Goal: Task Accomplishment & Management: Complete application form

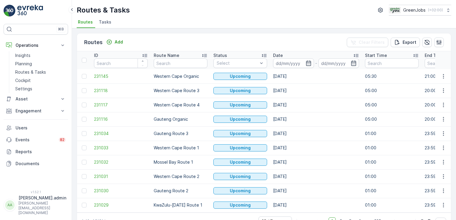
click at [109, 23] on span "Tasks" at bounding box center [105, 22] width 13 height 6
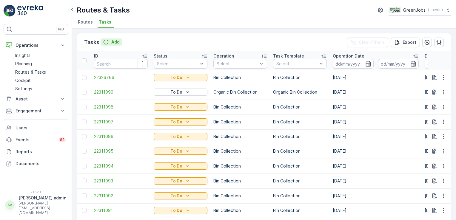
click at [116, 43] on p "Add" at bounding box center [115, 42] width 8 height 6
click at [31, 61] on p "Planning" at bounding box center [23, 64] width 17 height 6
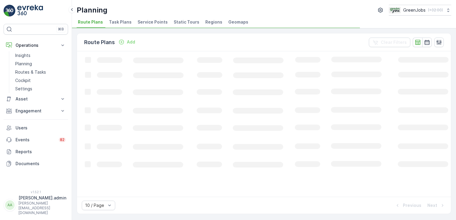
click at [124, 22] on span "Task Plans" at bounding box center [120, 22] width 23 height 6
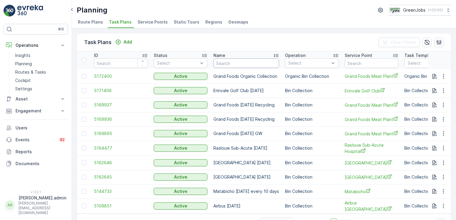
click at [249, 61] on input "text" at bounding box center [246, 63] width 66 height 10
type input "zet"
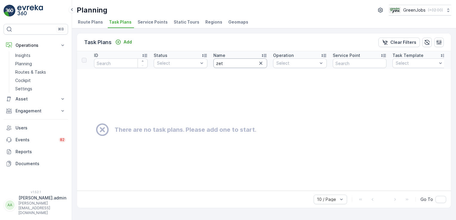
click at [230, 59] on input "zet" at bounding box center [240, 63] width 54 height 10
type input "zetler"
click at [231, 62] on input "zetler" at bounding box center [240, 63] width 54 height 10
type input "z"
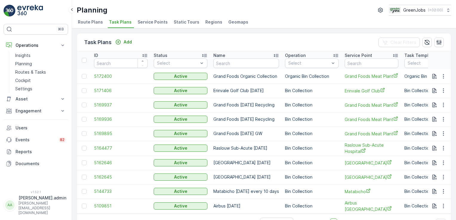
click at [238, 56] on div "Name" at bounding box center [246, 56] width 66 height 6
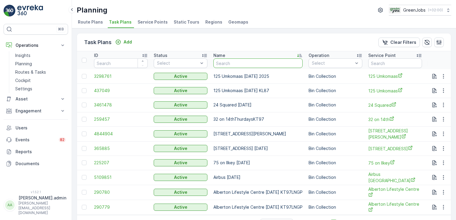
click at [232, 64] on input "text" at bounding box center [257, 63] width 89 height 10
click at [128, 41] on p "Add" at bounding box center [128, 42] width 8 height 6
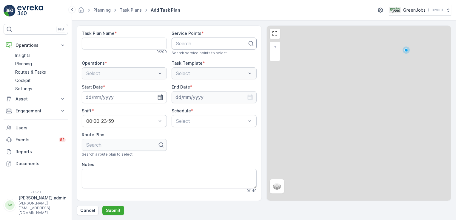
click at [194, 42] on div at bounding box center [211, 43] width 73 height 5
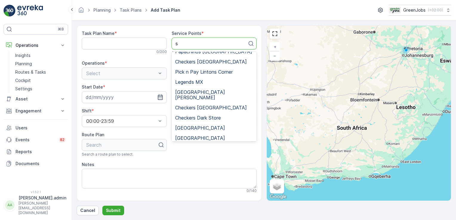
scroll to position [329, 0]
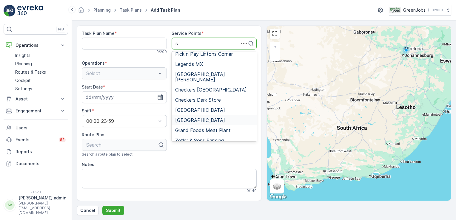
type input "s"
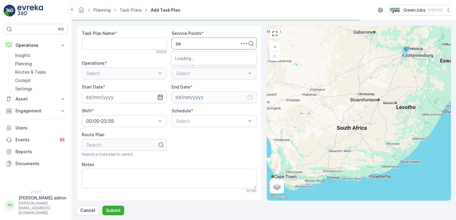
type input "zet"
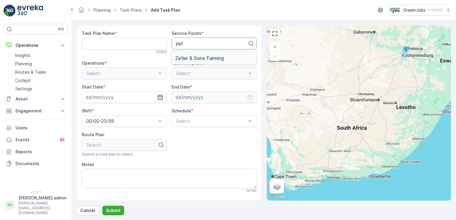
click at [212, 61] on div "Zetler & Sons Farming" at bounding box center [214, 58] width 85 height 10
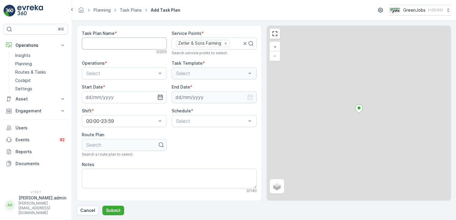
drag, startPoint x: 125, startPoint y: 43, endPoint x: 123, endPoint y: 40, distance: 4.0
click at [123, 40] on Name "Task Plan Name" at bounding box center [124, 44] width 85 height 12
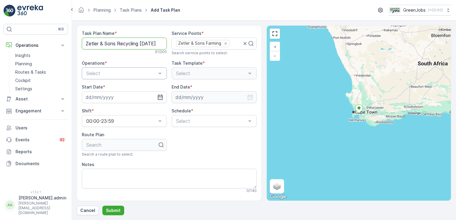
type Name "Zetler & Sons Recycling [DATE]"
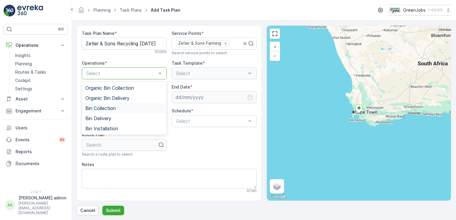
click at [106, 107] on span "Bin Collection" at bounding box center [100, 108] width 30 height 5
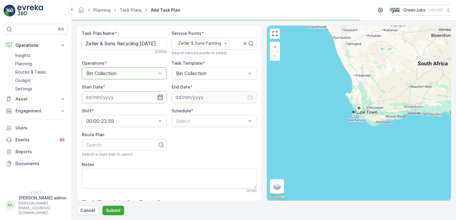
click at [95, 99] on input at bounding box center [124, 97] width 85 height 12
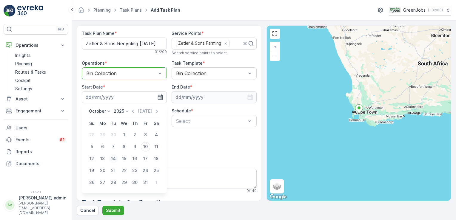
click at [113, 158] on div "14" at bounding box center [114, 159] width 10 height 10
type input "[DATE]"
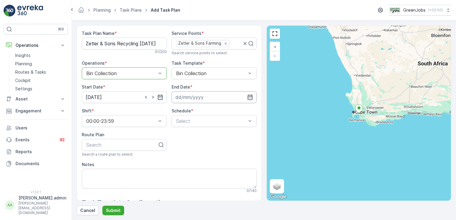
click at [194, 95] on input at bounding box center [214, 97] width 85 height 12
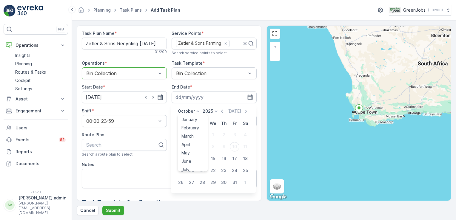
click at [196, 112] on icon at bounding box center [198, 111] width 6 height 6
click at [191, 161] on span "November" at bounding box center [191, 160] width 21 height 6
click at [203, 158] on div "11" at bounding box center [203, 159] width 10 height 10
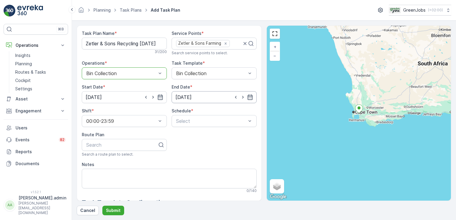
click at [195, 98] on input "[DATE]" at bounding box center [214, 97] width 85 height 12
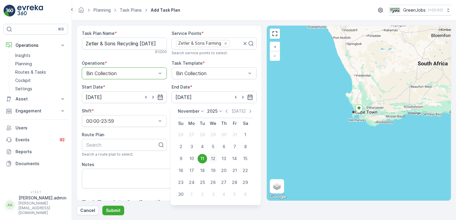
click at [212, 159] on div "12" at bounding box center [213, 159] width 10 height 10
type input "[DATE]"
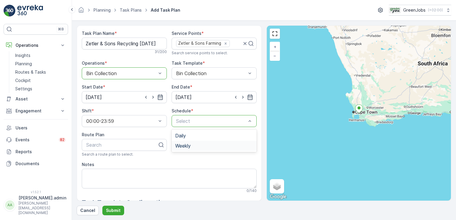
click at [187, 145] on span "Weekly" at bounding box center [183, 145] width 16 height 5
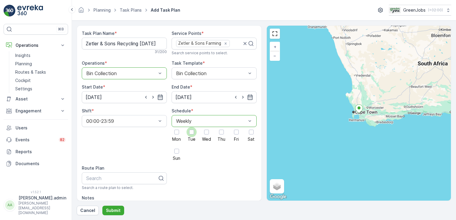
click at [192, 133] on div at bounding box center [191, 132] width 5 height 5
click at [192, 127] on input "Tue" at bounding box center [192, 127] width 0 height 0
click at [119, 179] on div at bounding box center [122, 178] width 73 height 5
type input "western cape route 2"
click at [109, 194] on span "Western Cape Route 2" at bounding box center [110, 192] width 50 height 5
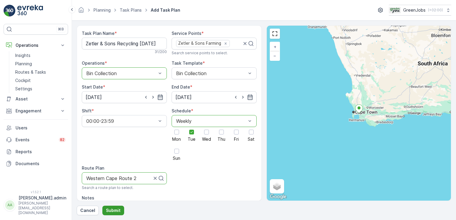
click at [114, 211] on p "Submit" at bounding box center [113, 211] width 15 height 6
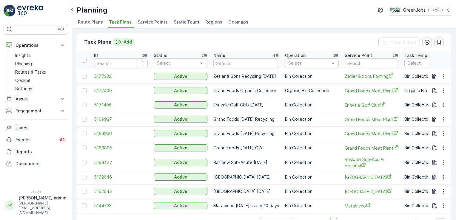
click at [128, 41] on p "Add" at bounding box center [128, 42] width 8 height 6
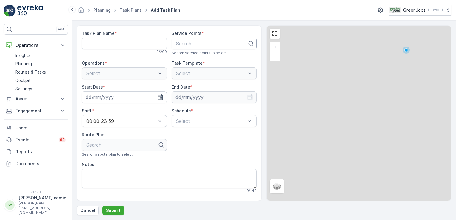
click at [189, 45] on div at bounding box center [211, 43] width 73 height 5
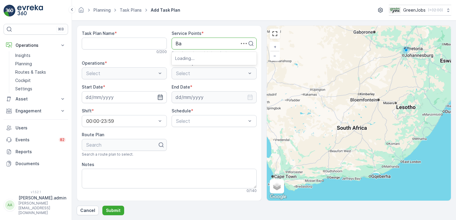
type input "Bak"
click at [192, 67] on span "Bakali Foodstuff" at bounding box center [193, 68] width 37 height 5
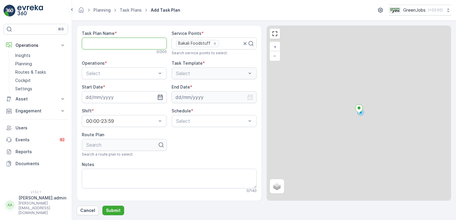
click at [97, 40] on Name "Task Plan Name" at bounding box center [124, 44] width 85 height 12
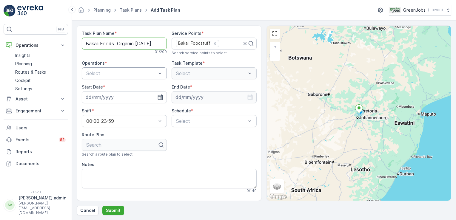
type Name "Bakali Foods Organic [DATE]"
click at [113, 86] on span "Organic Bin Collection" at bounding box center [109, 87] width 49 height 5
click at [99, 97] on input at bounding box center [124, 97] width 85 height 12
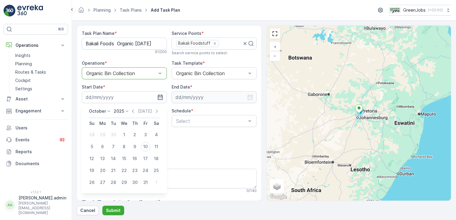
click at [126, 161] on div "15" at bounding box center [124, 159] width 10 height 10
type input "[DATE]"
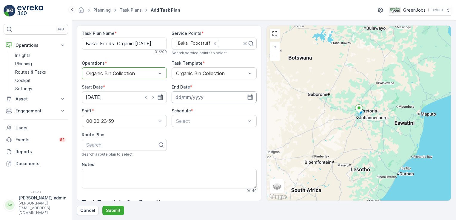
click at [193, 96] on input at bounding box center [214, 97] width 85 height 12
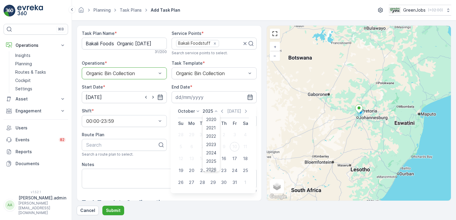
click at [216, 112] on icon at bounding box center [216, 111] width 6 height 6
click at [212, 149] on span "2028" at bounding box center [211, 150] width 10 height 6
click at [196, 110] on icon at bounding box center [198, 111] width 6 height 6
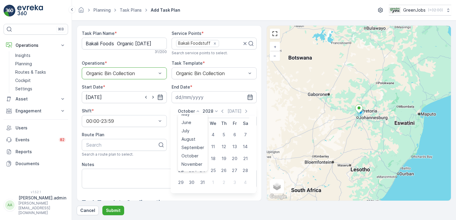
scroll to position [45, 0]
click at [197, 164] on span "December" at bounding box center [191, 166] width 21 height 6
click at [180, 193] on div "31" at bounding box center [181, 195] width 10 height 10
type input "[DATE]"
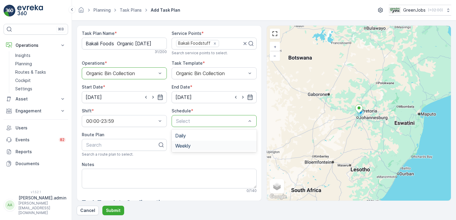
click at [183, 146] on span "Weekly" at bounding box center [183, 145] width 16 height 5
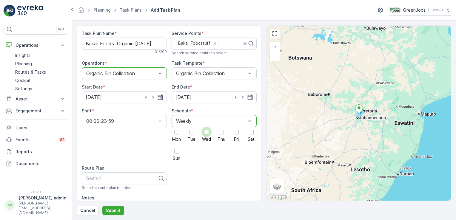
click at [206, 132] on div at bounding box center [206, 132] width 5 height 5
click at [206, 127] on input "Wed" at bounding box center [206, 127] width 0 height 0
type input "gauteng organ"
click at [102, 195] on div "Gauteng Organic" at bounding box center [124, 193] width 85 height 10
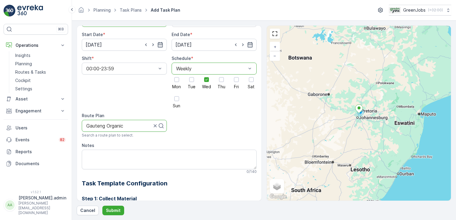
scroll to position [12, 0]
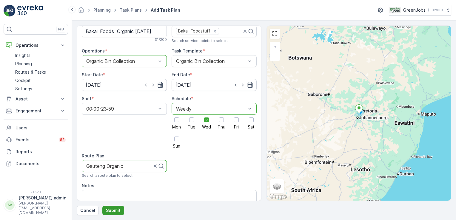
click at [112, 210] on p "Submit" at bounding box center [113, 211] width 15 height 6
